Goal: Transaction & Acquisition: Book appointment/travel/reservation

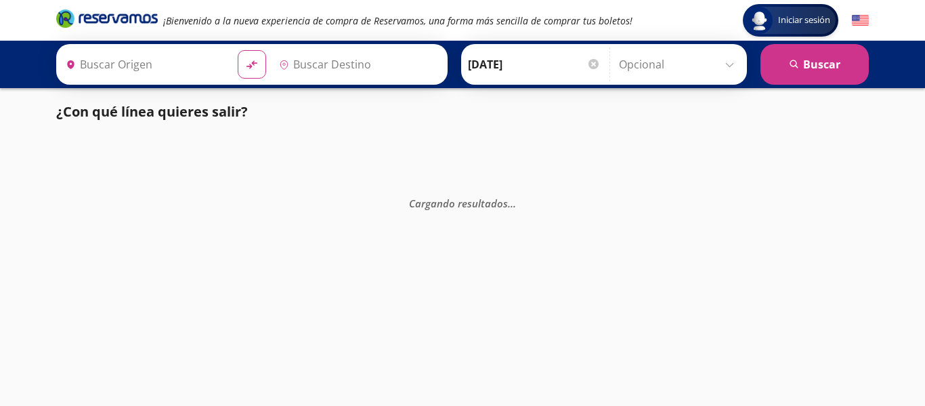
type input "Colima, Colima"
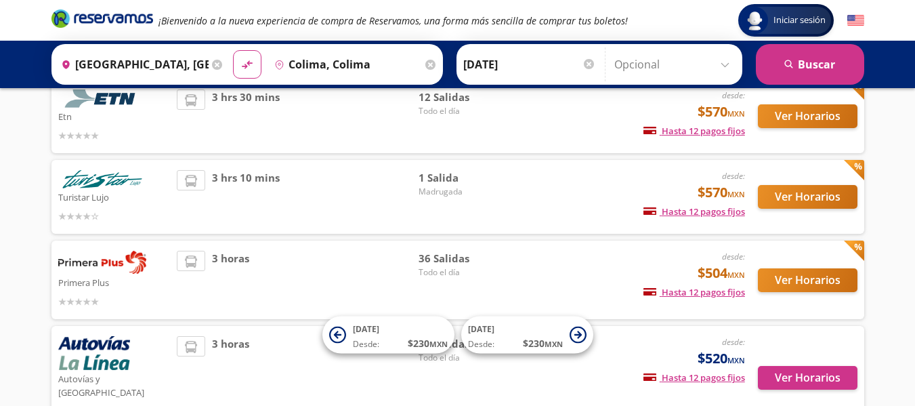
scroll to position [106, 0]
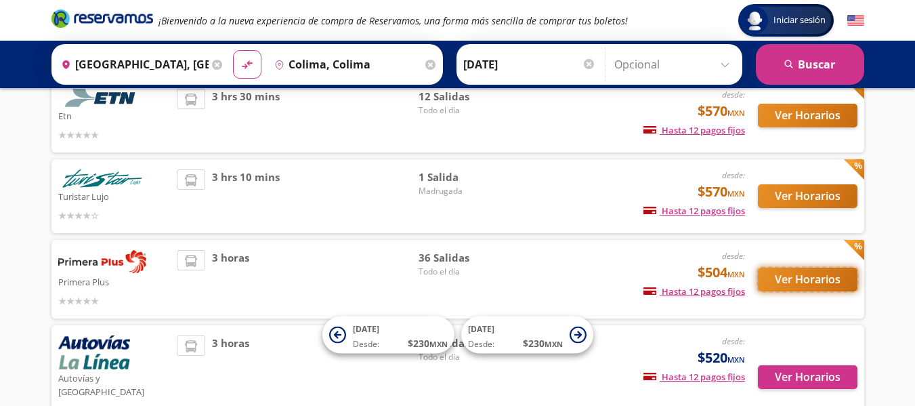
click at [810, 276] on button "Ver Horarios" at bounding box center [808, 279] width 100 height 24
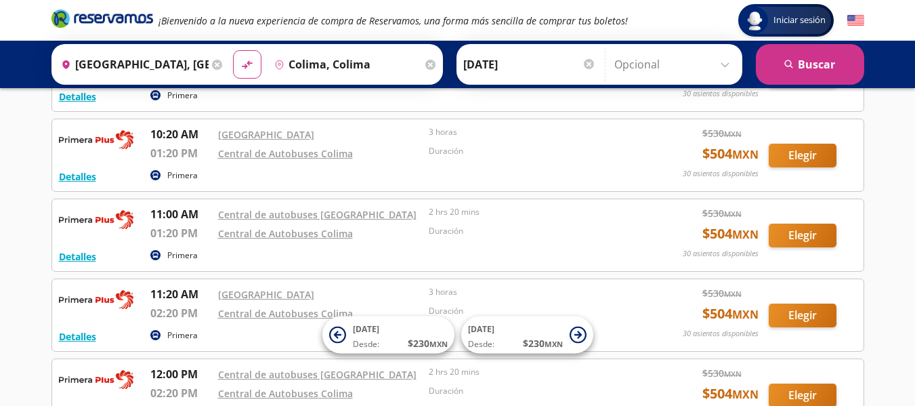
scroll to position [1001, 0]
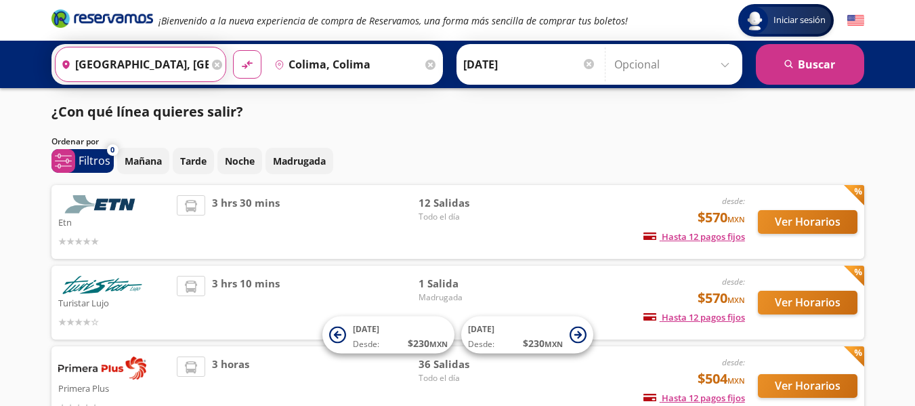
click at [120, 68] on input "[GEOGRAPHIC_DATA], [GEOGRAPHIC_DATA]" at bounding box center [132, 64] width 153 height 34
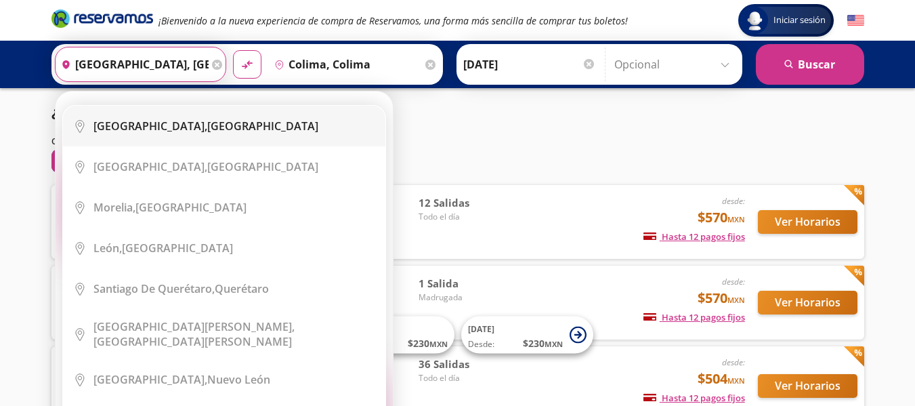
click at [157, 118] on li "City Icon [GEOGRAPHIC_DATA], [GEOGRAPHIC_DATA]" at bounding box center [224, 126] width 322 height 41
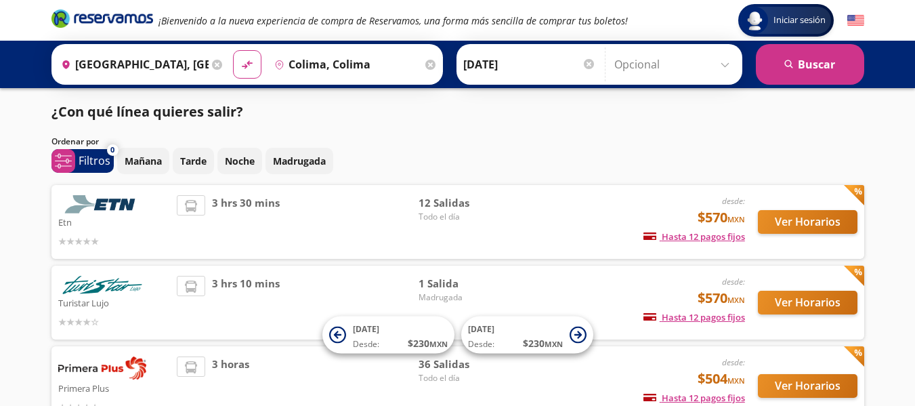
type input "[GEOGRAPHIC_DATA], [GEOGRAPHIC_DATA]"
click at [836, 72] on button "search [GEOGRAPHIC_DATA]" at bounding box center [810, 64] width 108 height 41
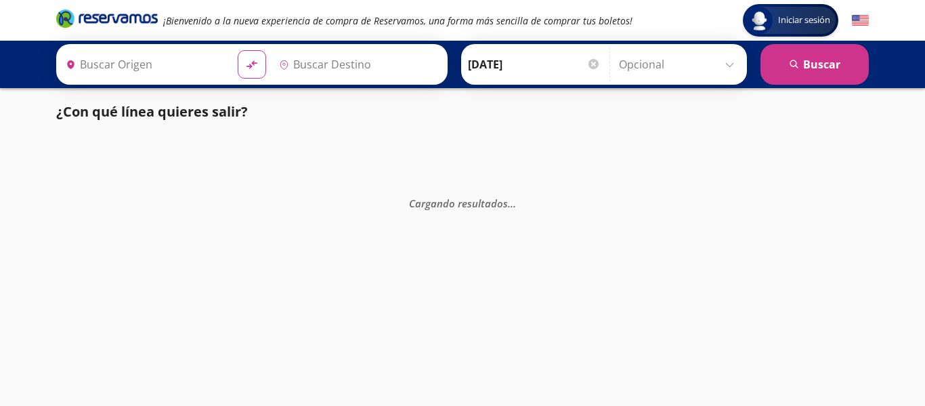
type input "[GEOGRAPHIC_DATA], [GEOGRAPHIC_DATA]"
type input "Colima, Colima"
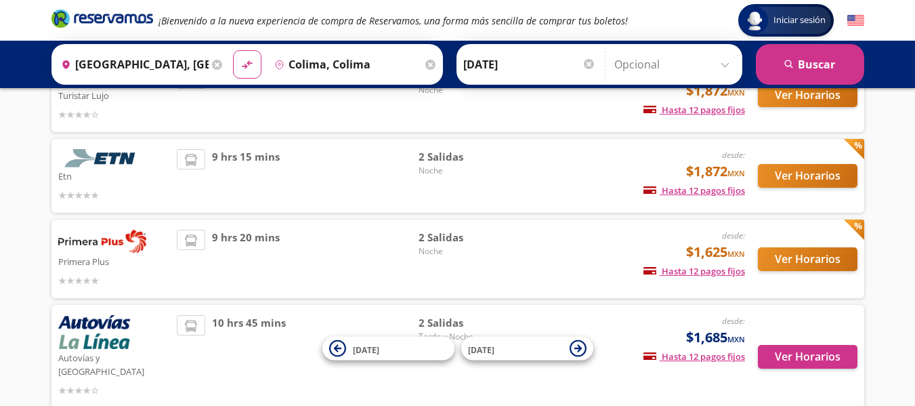
scroll to position [155, 0]
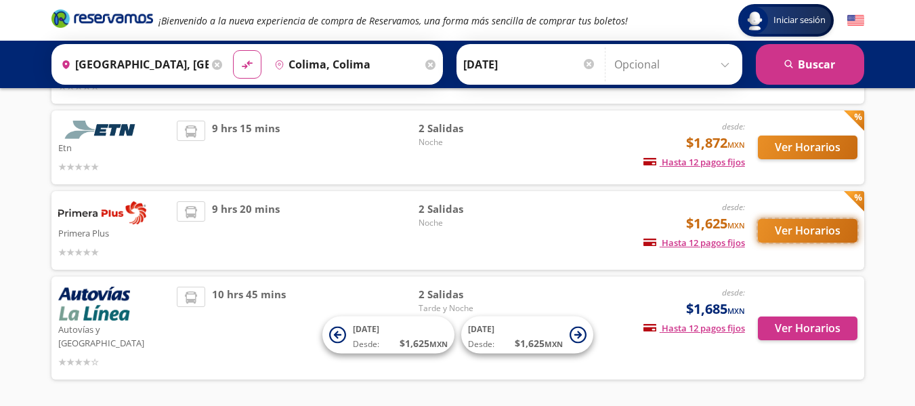
click at [799, 230] on button "Ver Horarios" at bounding box center [808, 231] width 100 height 24
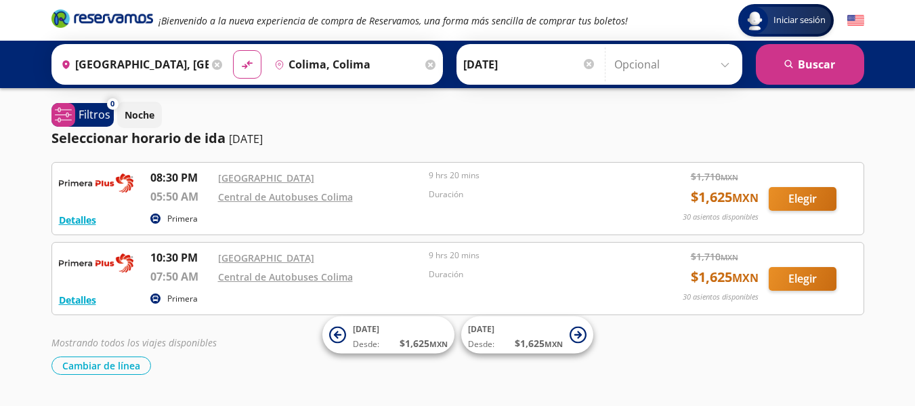
click at [169, 60] on input "[GEOGRAPHIC_DATA], [GEOGRAPHIC_DATA]" at bounding box center [132, 64] width 153 height 34
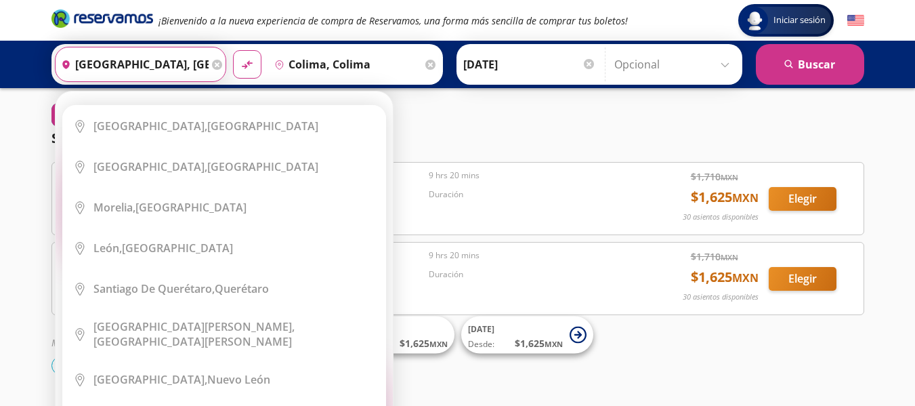
click at [215, 66] on icon at bounding box center [217, 65] width 10 height 10
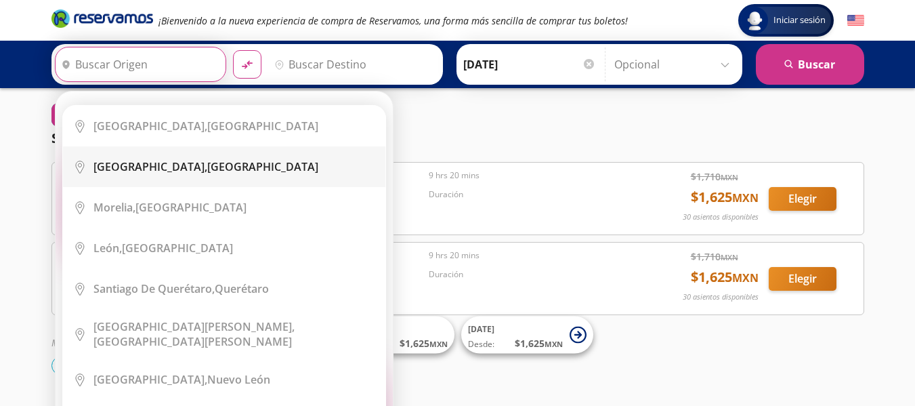
click at [137, 177] on li "City Icon [GEOGRAPHIC_DATA], [GEOGRAPHIC_DATA]" at bounding box center [224, 166] width 322 height 41
type input "[GEOGRAPHIC_DATA], [GEOGRAPHIC_DATA]"
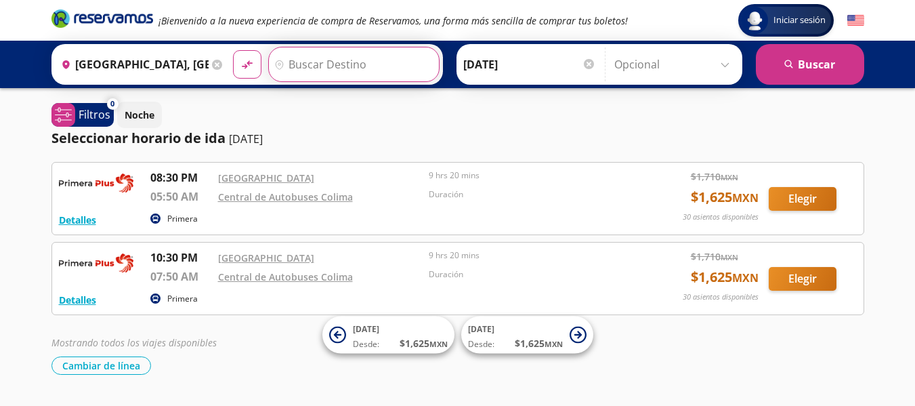
click at [326, 68] on input "Destino" at bounding box center [352, 64] width 167 height 34
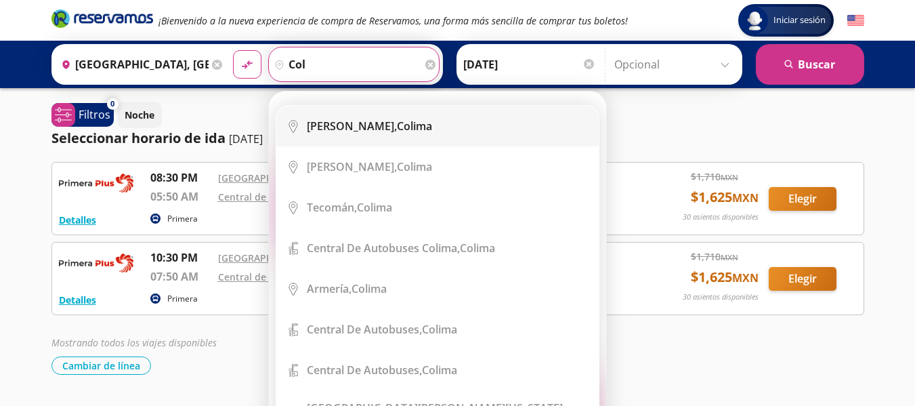
click at [342, 137] on li "City Icon Colima, [GEOGRAPHIC_DATA]" at bounding box center [437, 126] width 322 height 41
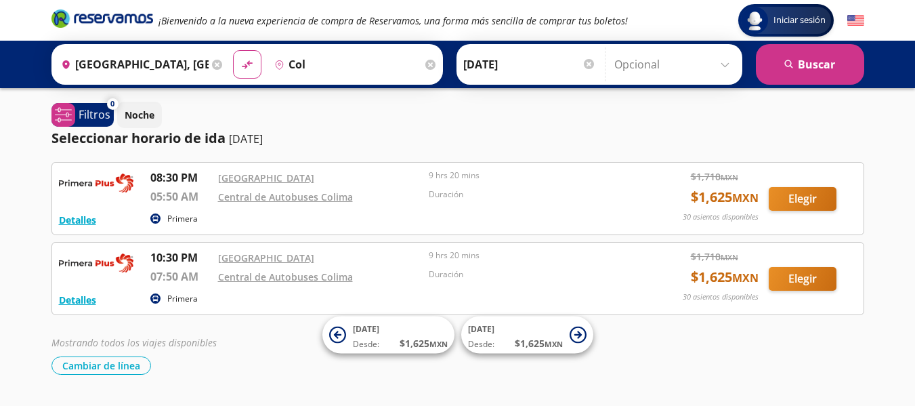
type input "Colima, Colima"
click at [814, 66] on button "search [GEOGRAPHIC_DATA]" at bounding box center [810, 64] width 108 height 41
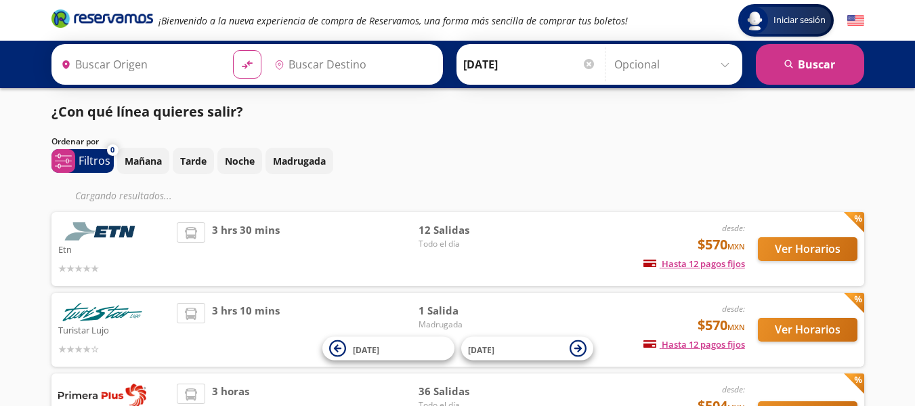
type input "[GEOGRAPHIC_DATA], [GEOGRAPHIC_DATA]"
type input "Colima, Colima"
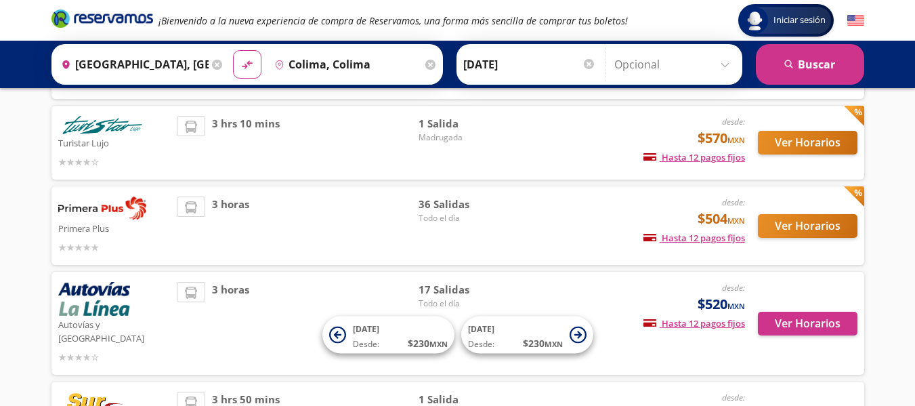
scroll to position [160, 0]
click at [783, 224] on button "Ver Horarios" at bounding box center [808, 225] width 100 height 24
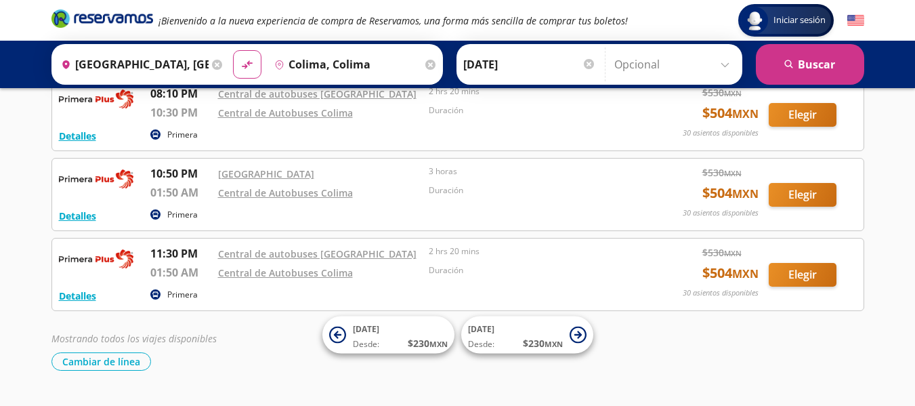
scroll to position [2719, 0]
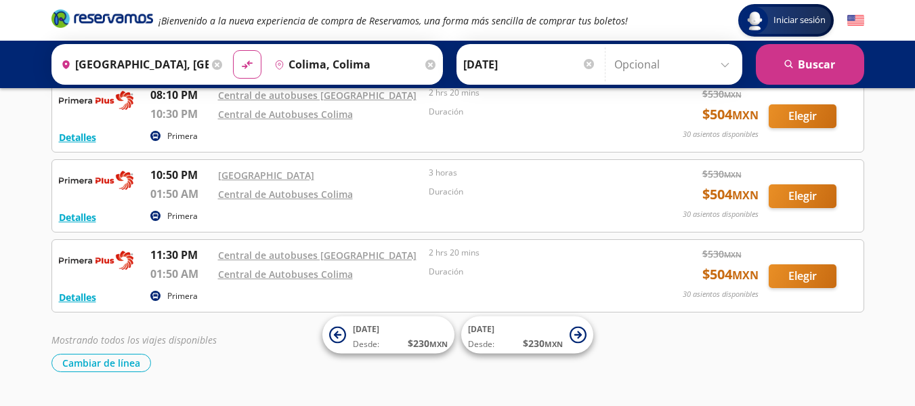
drag, startPoint x: 601, startPoint y: 241, endPoint x: 275, endPoint y: 356, distance: 346.0
click at [275, 356] on div "Cambiar de línea [GEOGRAPHIC_DATA] de línea" at bounding box center [457, 362] width 812 height 18
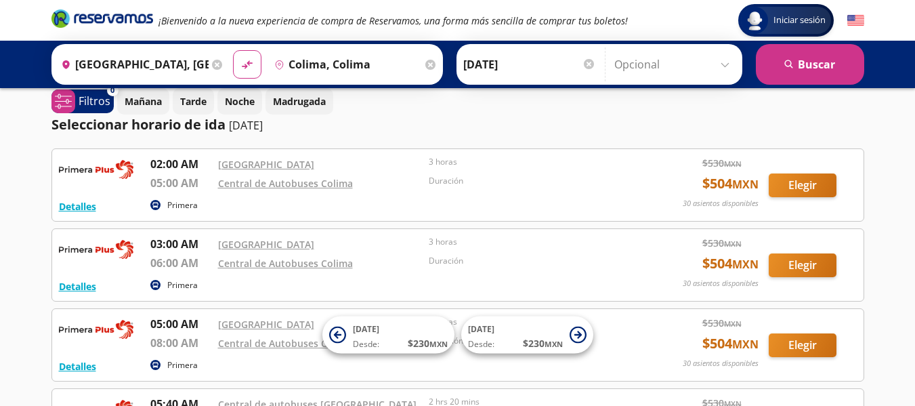
scroll to position [0, 0]
